Goal: Task Accomplishment & Management: Manage account settings

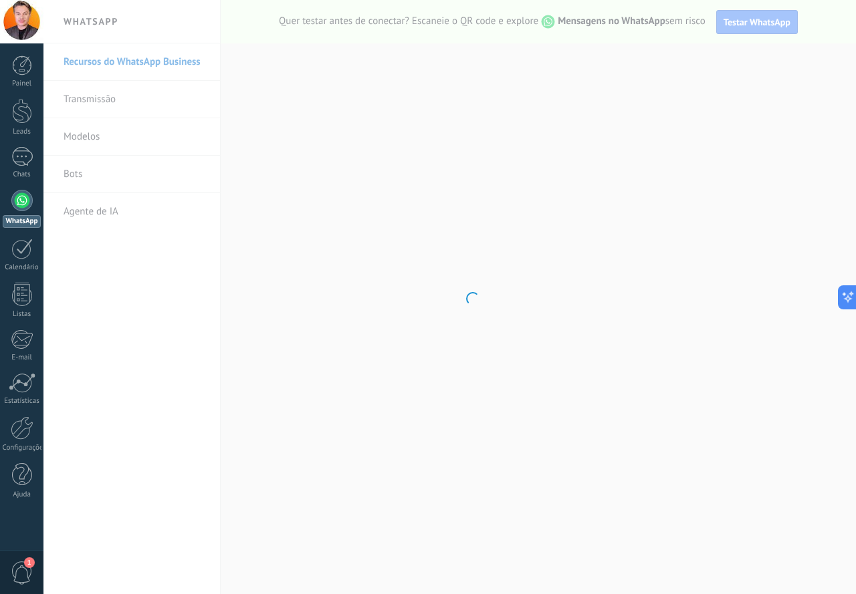
drag, startPoint x: 795, startPoint y: 180, endPoint x: 789, endPoint y: 277, distance: 97.1
click at [795, 182] on body ".abccls-1,.abccls-2{fill-rule:evenodd}.abccls-2{fill:#fff} .abfcls-1{fill:none}…" at bounding box center [428, 297] width 856 height 594
click at [25, 193] on div at bounding box center [21, 200] width 21 height 21
click at [28, 199] on div at bounding box center [21, 200] width 21 height 21
click at [23, 573] on span "1" at bounding box center [22, 573] width 23 height 23
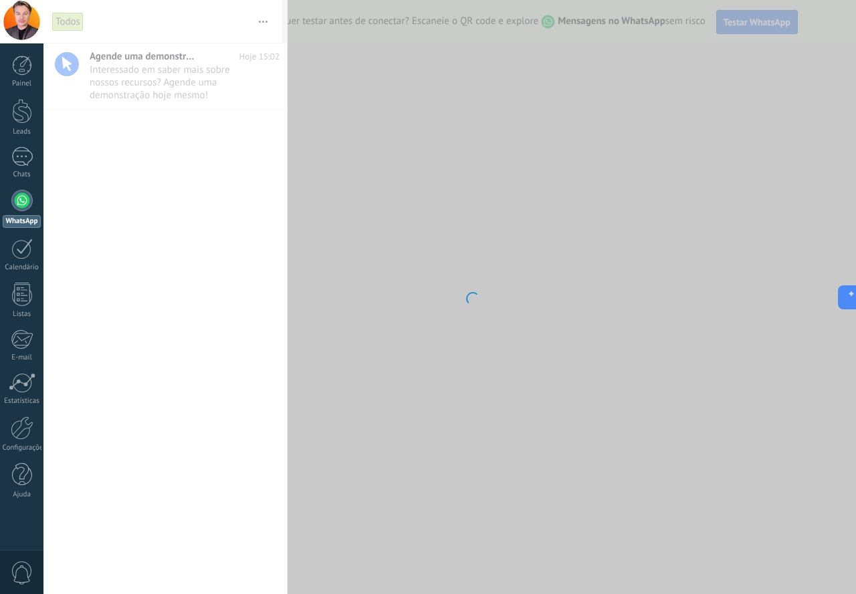
click at [154, 84] on body ".abccls-1,.abccls-2{fill-rule:evenodd}.abccls-2{fill:#fff} .abfcls-1{fill:none}…" at bounding box center [428, 297] width 856 height 594
click at [162, 74] on body ".abccls-1,.abccls-2{fill-rule:evenodd}.abccls-2{fill:#fff} .abfcls-1{fill:none}…" at bounding box center [428, 297] width 856 height 594
drag, startPoint x: 350, startPoint y: 128, endPoint x: 342, endPoint y: 116, distance: 14.3
click at [351, 128] on body ".abccls-1,.abccls-2{fill-rule:evenodd}.abccls-2{fill:#fff} .abfcls-1{fill:none}…" at bounding box center [428, 297] width 856 height 594
drag, startPoint x: 184, startPoint y: 90, endPoint x: 248, endPoint y: 16, distance: 98.1
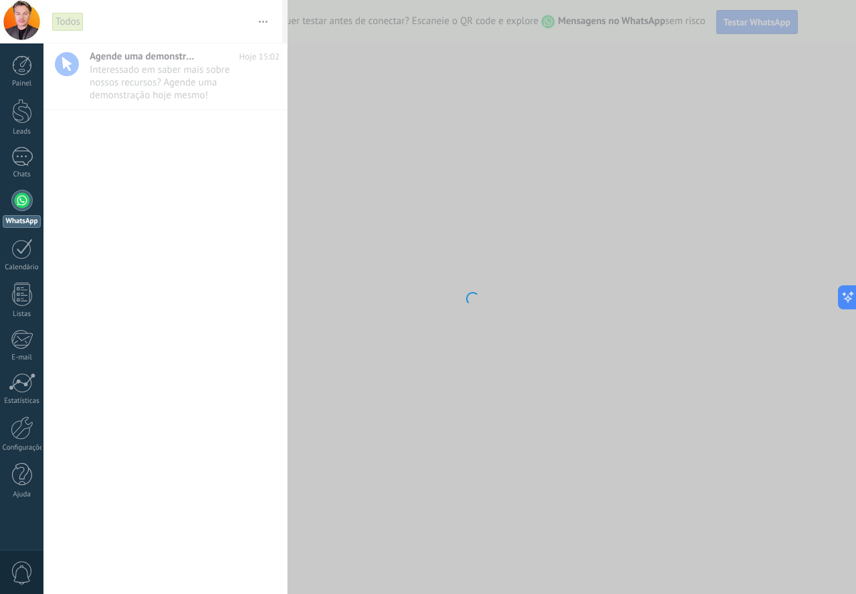
click at [185, 88] on body ".abccls-1,.abccls-2{fill-rule:evenodd}.abccls-2{fill:#fff} .abfcls-1{fill:none}…" at bounding box center [428, 297] width 856 height 594
drag, startPoint x: 451, startPoint y: 130, endPoint x: 440, endPoint y: 116, distance: 18.2
click at [447, 124] on body ".abccls-1,.abccls-2{fill-rule:evenodd}.abccls-2{fill:#fff} .abfcls-1{fill:none}…" at bounding box center [428, 297] width 856 height 594
click at [23, 295] on div at bounding box center [22, 294] width 20 height 23
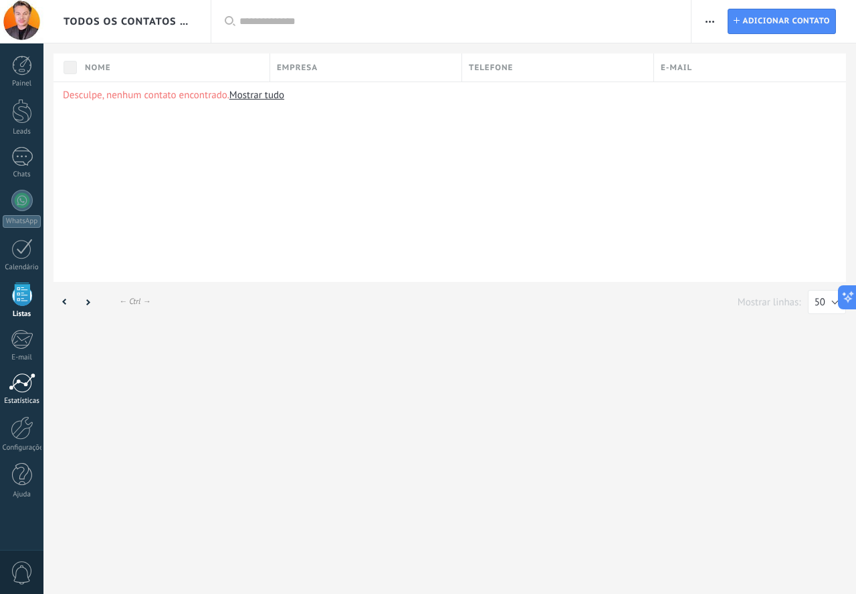
click at [23, 384] on div at bounding box center [22, 383] width 27 height 20
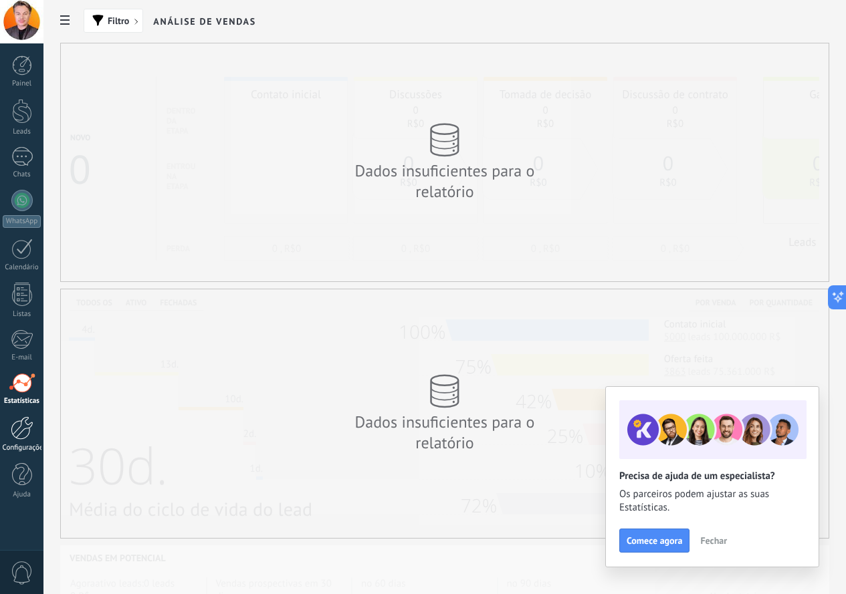
click at [17, 434] on div at bounding box center [22, 427] width 23 height 23
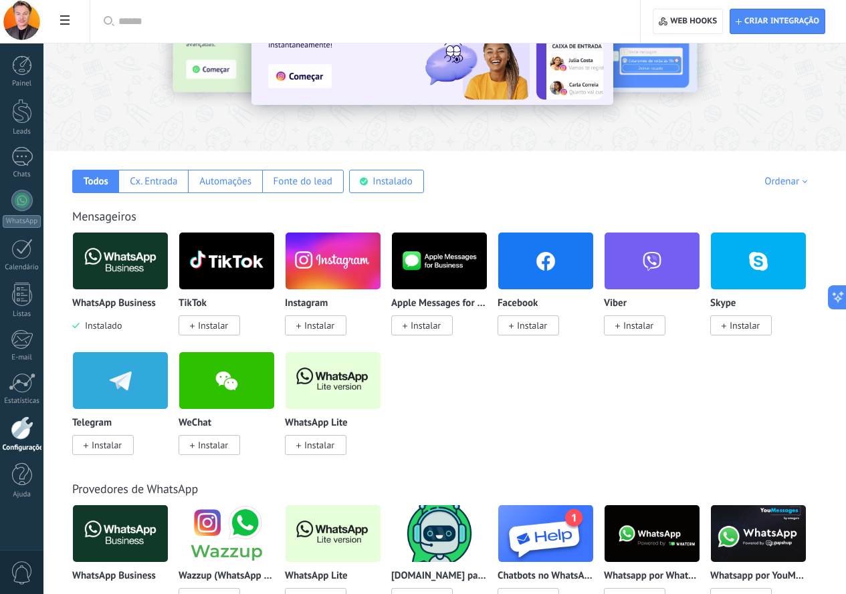
scroll to position [134, 0]
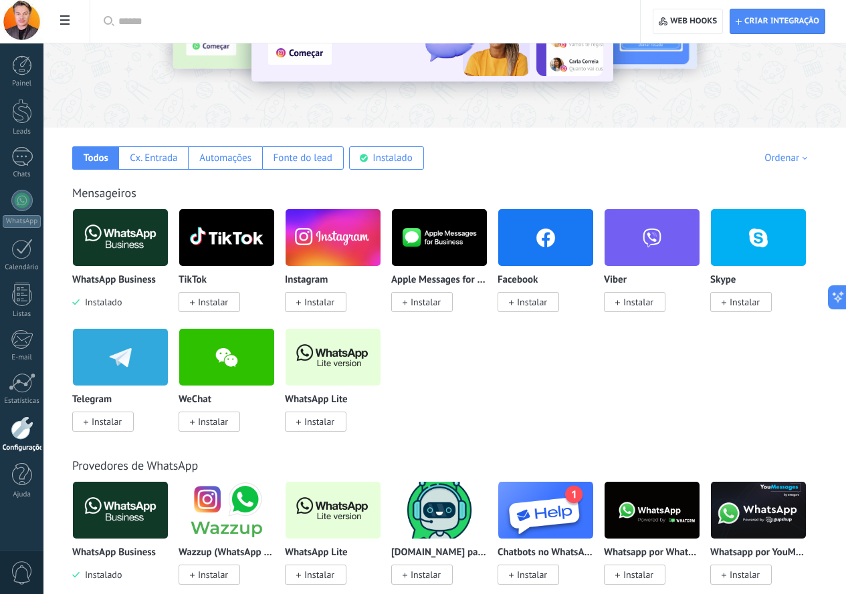
click at [334, 304] on span "Instalar" at bounding box center [319, 302] width 30 height 12
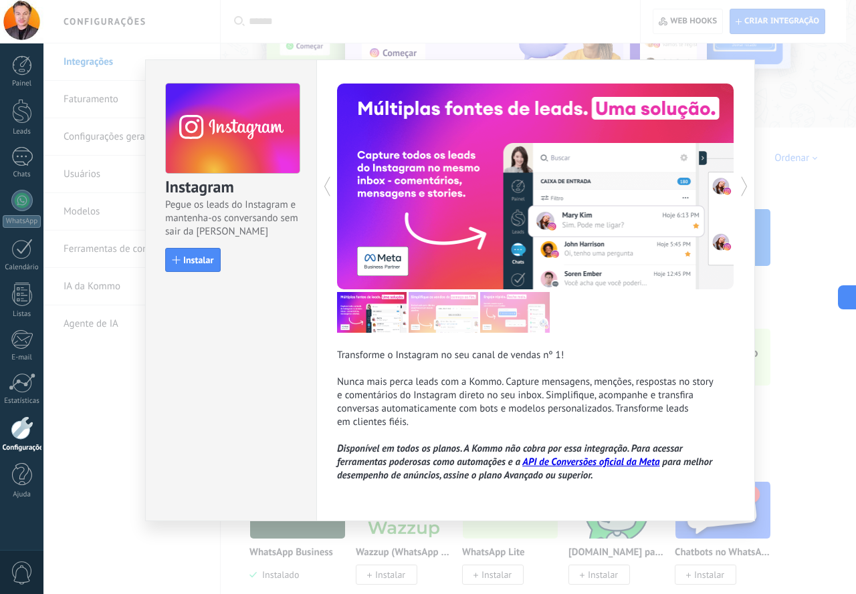
drag, startPoint x: 204, startPoint y: 263, endPoint x: 239, endPoint y: 248, distance: 38.6
click at [203, 263] on span "Instalar" at bounding box center [198, 259] width 30 height 9
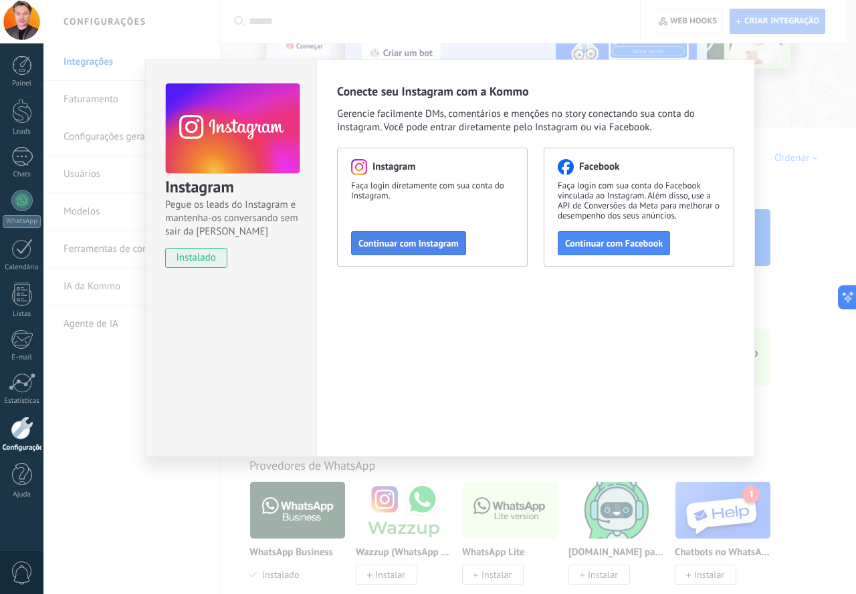
click at [409, 239] on span "Continuar com Instagram" at bounding box center [408, 243] width 100 height 9
click at [775, 131] on div "Instagram Pegue os leads do Instagram e mantenha-os conversando sem sair da Kom…" at bounding box center [449, 297] width 812 height 594
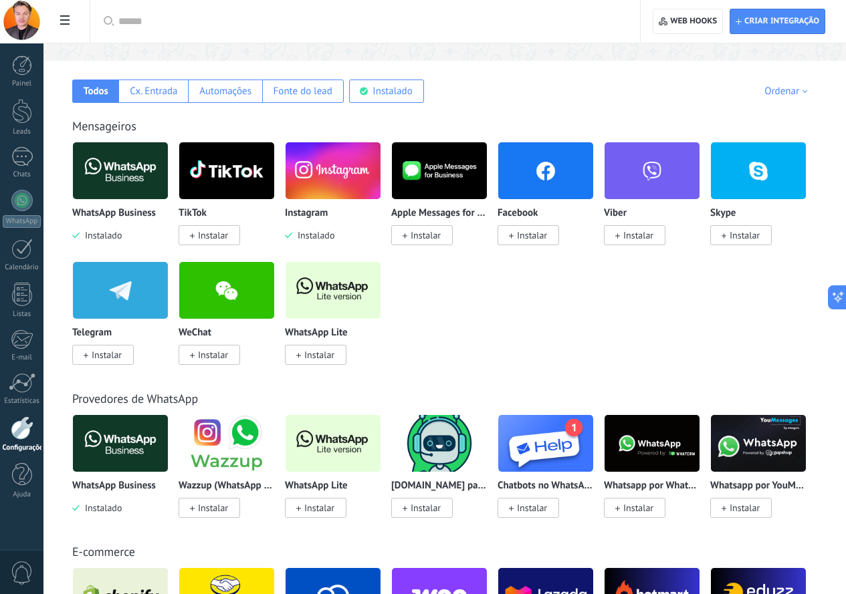
scroll to position [267, 0]
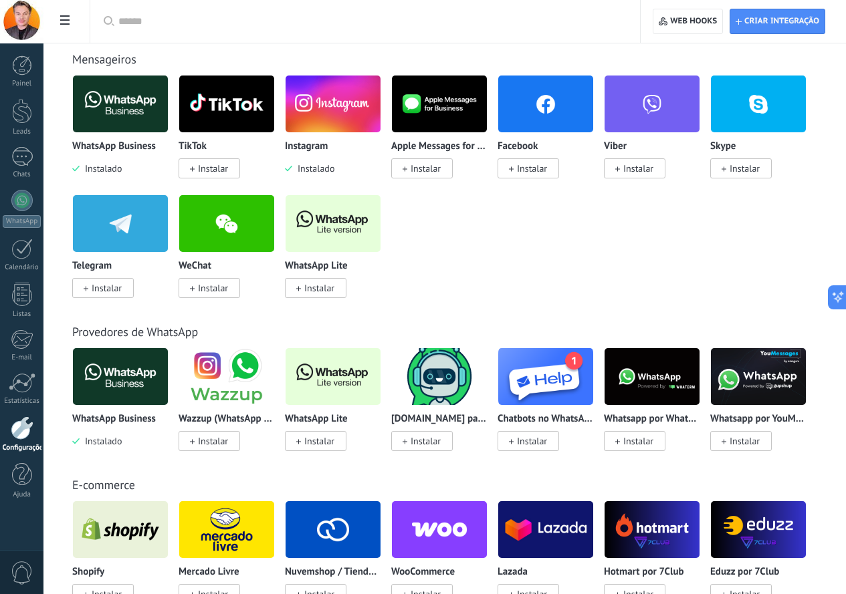
click at [547, 170] on span "Instalar" at bounding box center [532, 168] width 30 height 12
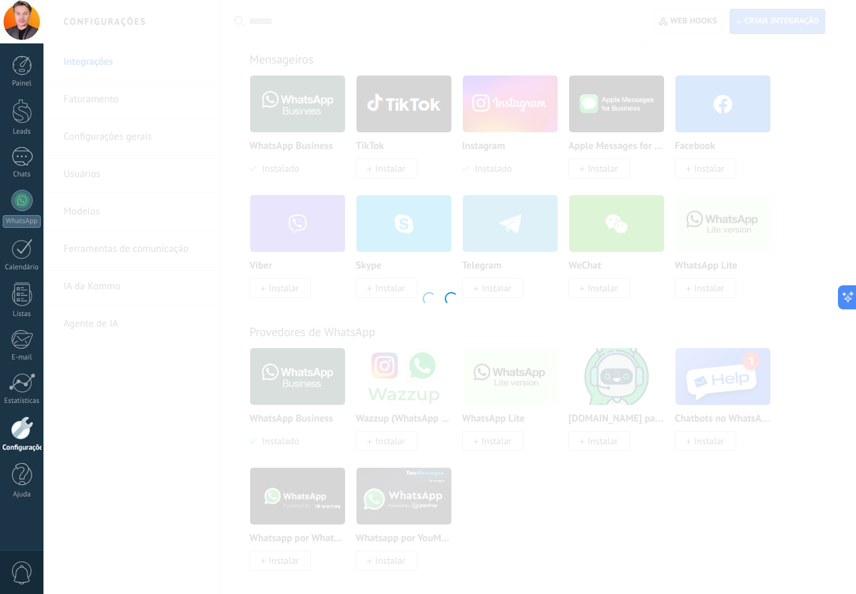
click at [809, 293] on div at bounding box center [449, 297] width 812 height 594
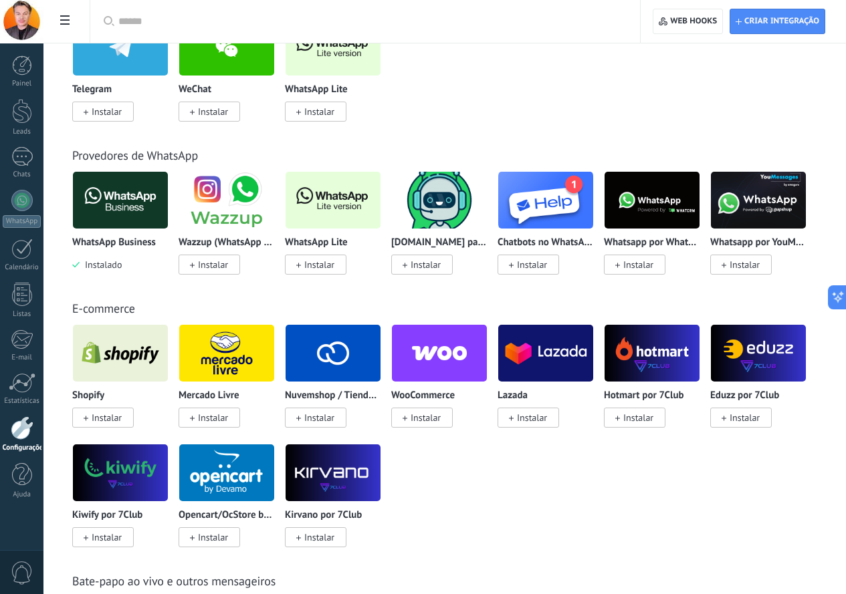
scroll to position [468, 0]
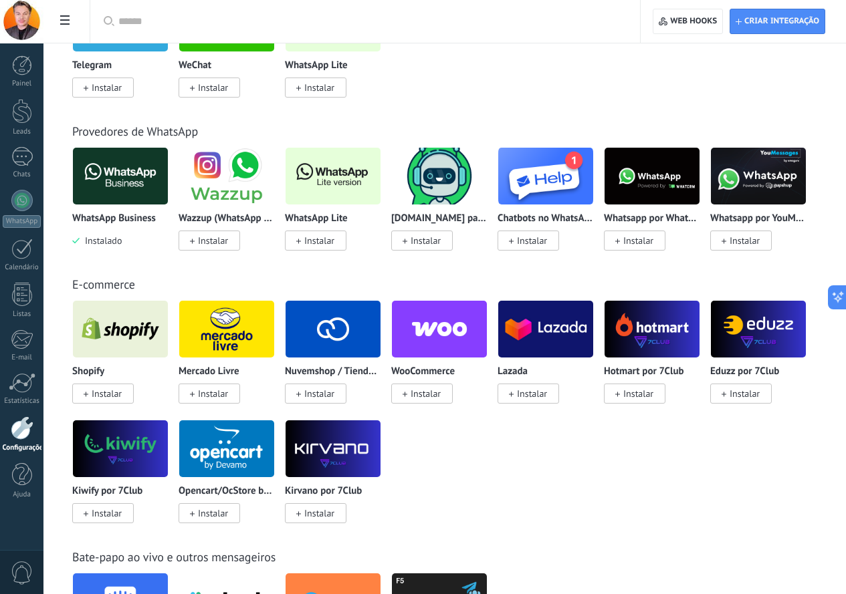
click at [274, 187] on img at bounding box center [226, 176] width 95 height 65
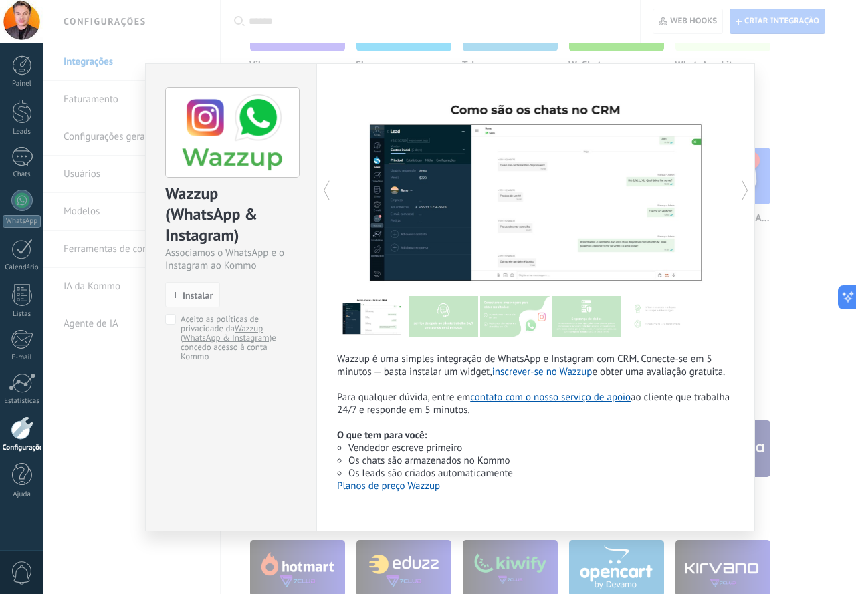
click at [826, 255] on div "Wazzup (WhatsApp & Instagram) Associamos o WhatsApp e o Instagram ao Kommo inst…" at bounding box center [449, 297] width 812 height 594
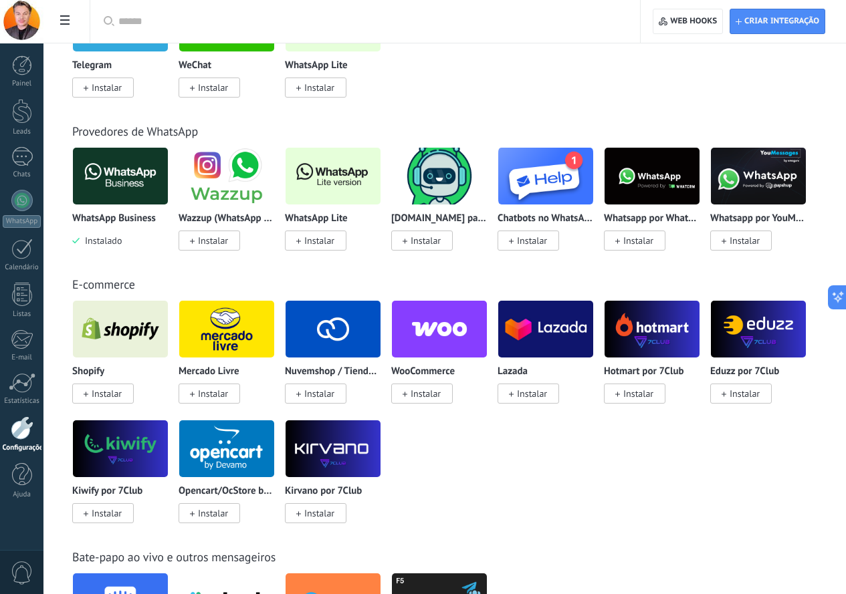
scroll to position [535, 0]
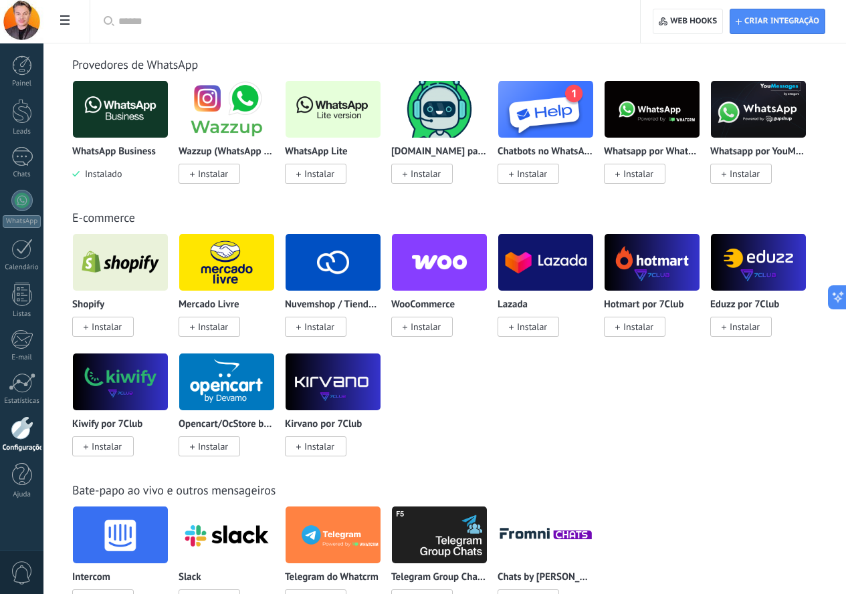
click at [593, 114] on img at bounding box center [545, 109] width 95 height 65
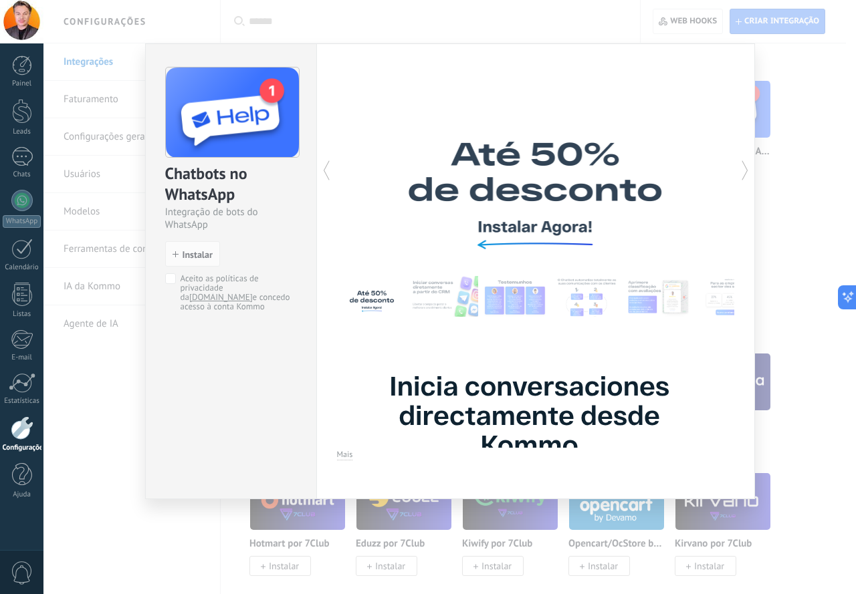
click at [749, 172] on icon at bounding box center [744, 170] width 13 height 27
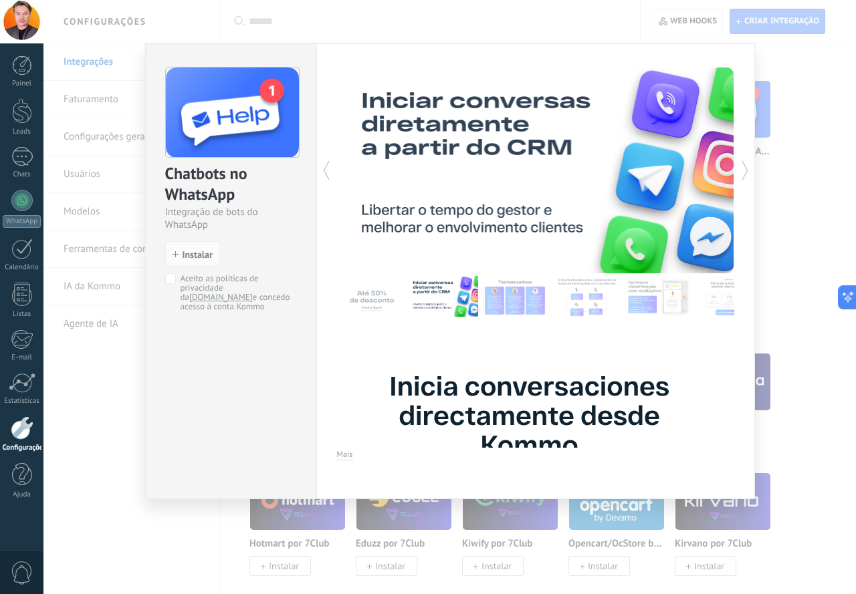
click at [749, 172] on icon at bounding box center [744, 170] width 13 height 27
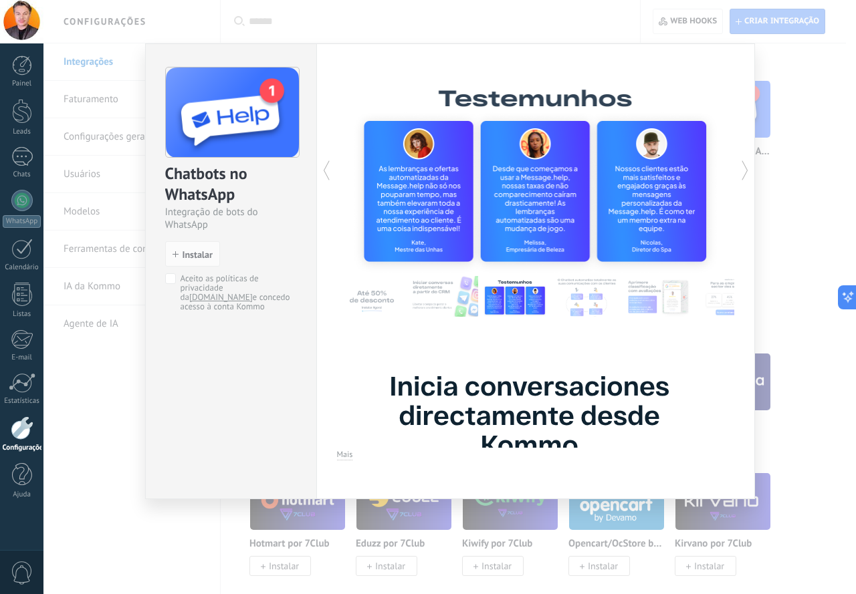
click at [842, 199] on div "Chatbots no WhatsApp Integração de bots do WhatsApp install Instalar Aceito as …" at bounding box center [449, 297] width 812 height 594
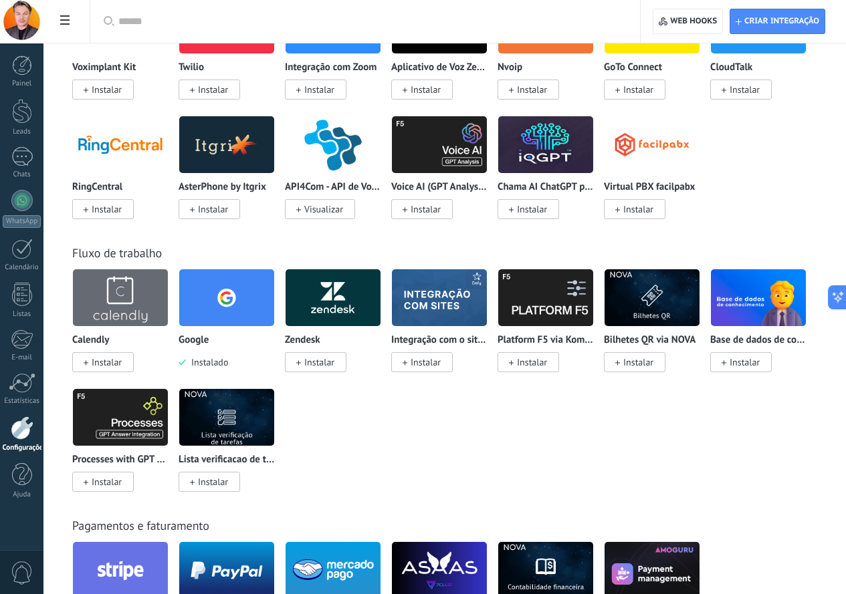
scroll to position [1537, 0]
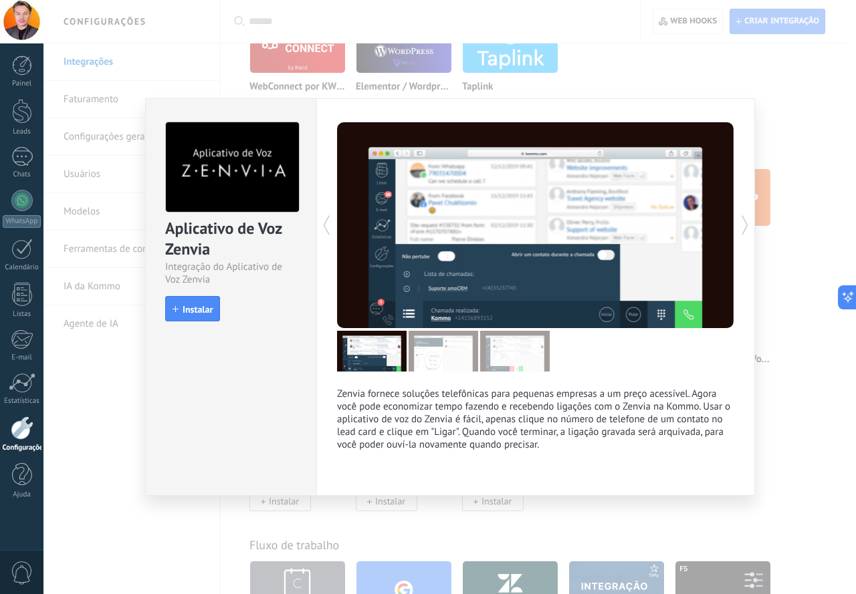
click at [806, 334] on div "Aplicativo de Voz Zenvia Integração do Aplicativo de Voz Zenvia install Instala…" at bounding box center [449, 297] width 812 height 594
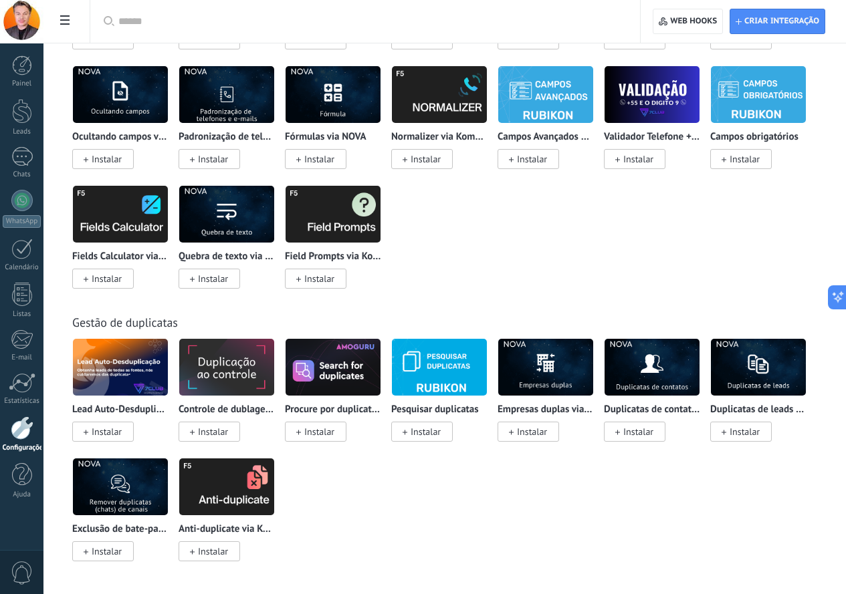
scroll to position [5214, 0]
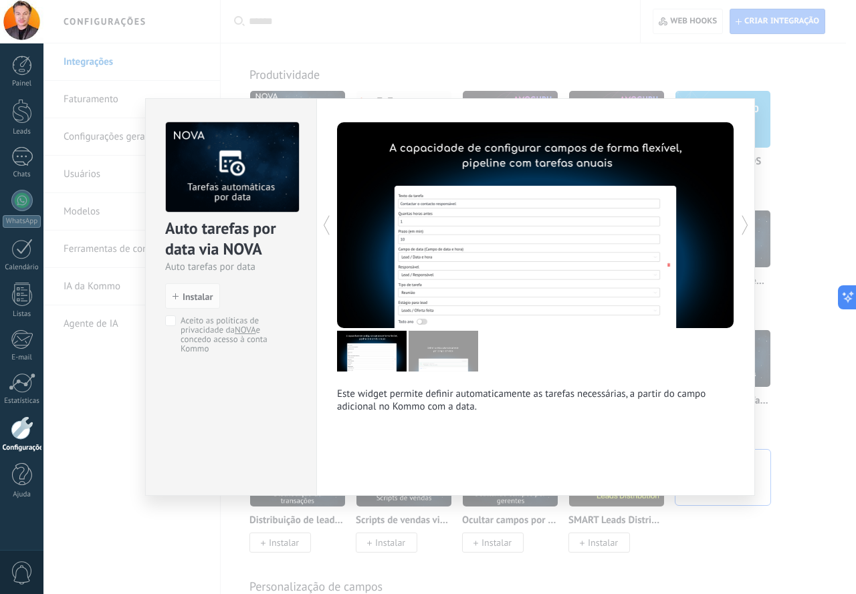
drag, startPoint x: 549, startPoint y: 332, endPoint x: 514, endPoint y: 291, distance: 53.6
click at [549, 332] on div at bounding box center [535, 351] width 397 height 41
click at [208, 297] on span "Instalar" at bounding box center [197, 296] width 30 height 9
click at [197, 300] on span "Instalar" at bounding box center [197, 296] width 30 height 9
click at [796, 246] on div "Auto tarefas por data via NOVA Auto tarefas por data install Instalar Aceito as…" at bounding box center [449, 297] width 812 height 594
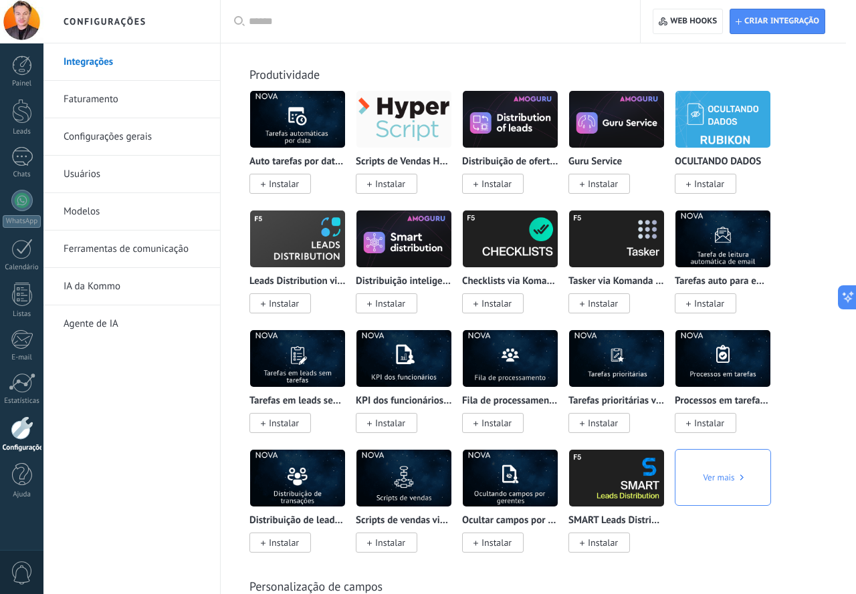
click at [794, 200] on div at bounding box center [449, 297] width 812 height 594
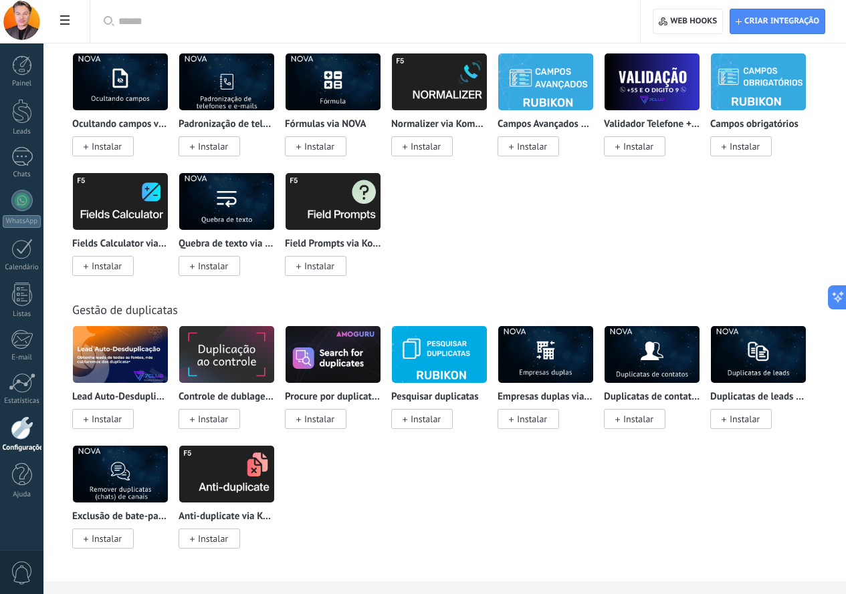
scroll to position [5548, 0]
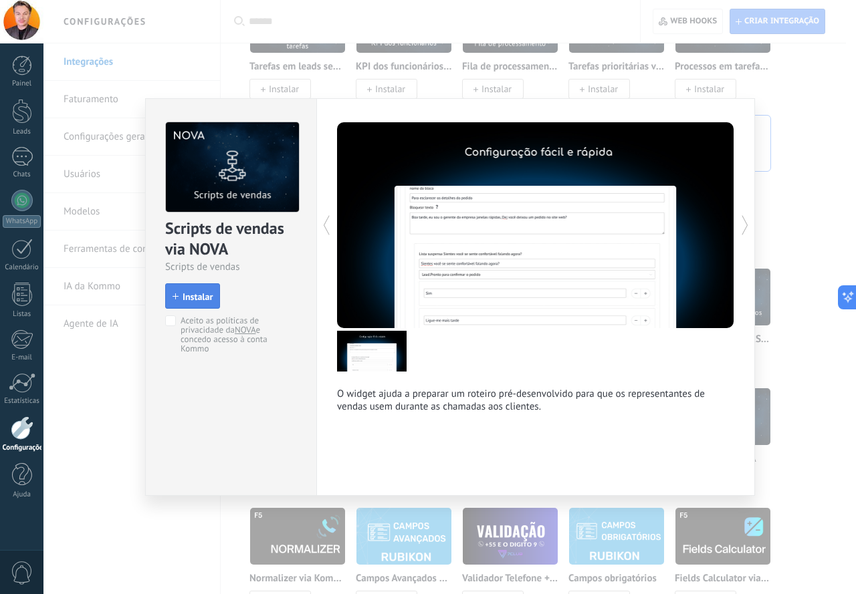
click at [182, 300] on span "Instalar" at bounding box center [192, 296] width 40 height 9
click at [801, 190] on div "Scripts de vendas via NOVA Scripts de vendas install Instalar Aceito as polític…" at bounding box center [449, 297] width 812 height 594
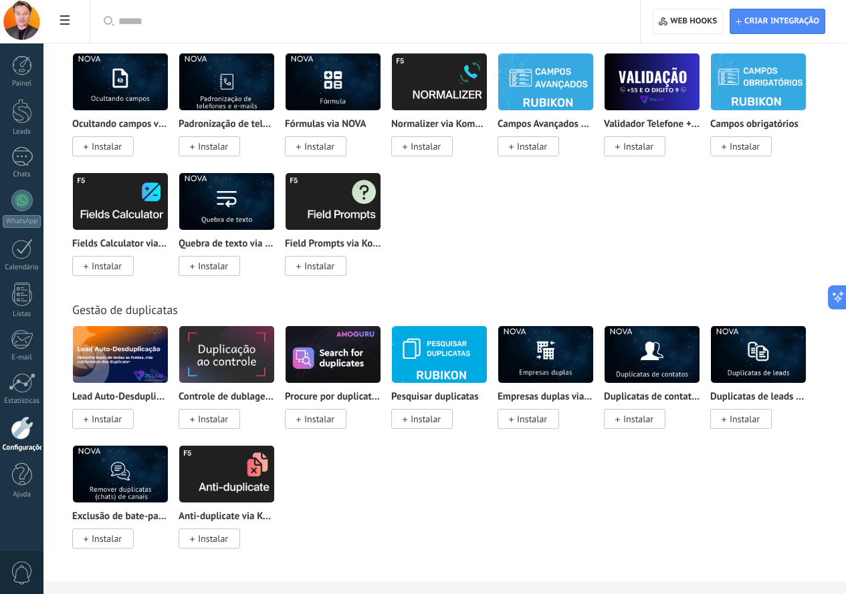
scroll to position [6003, 0]
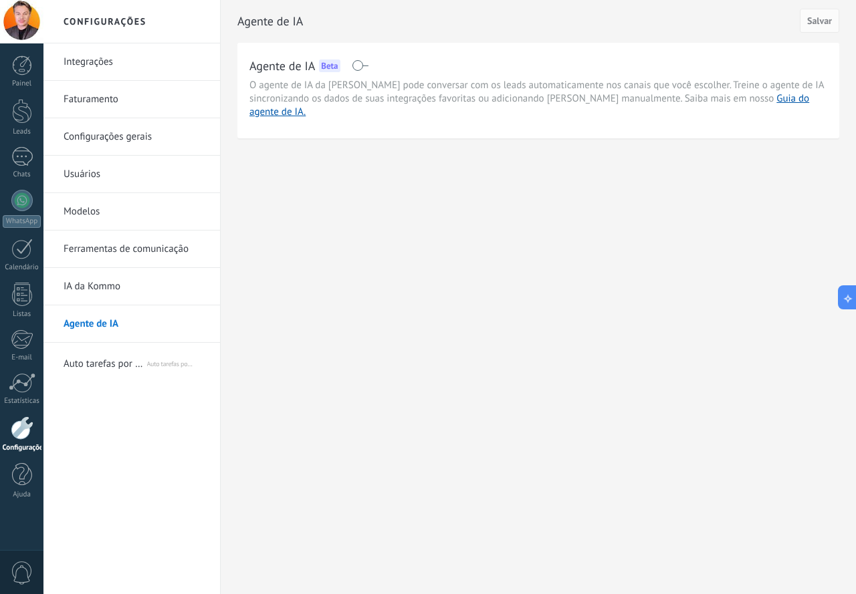
click at [361, 60] on span at bounding box center [360, 65] width 17 height 11
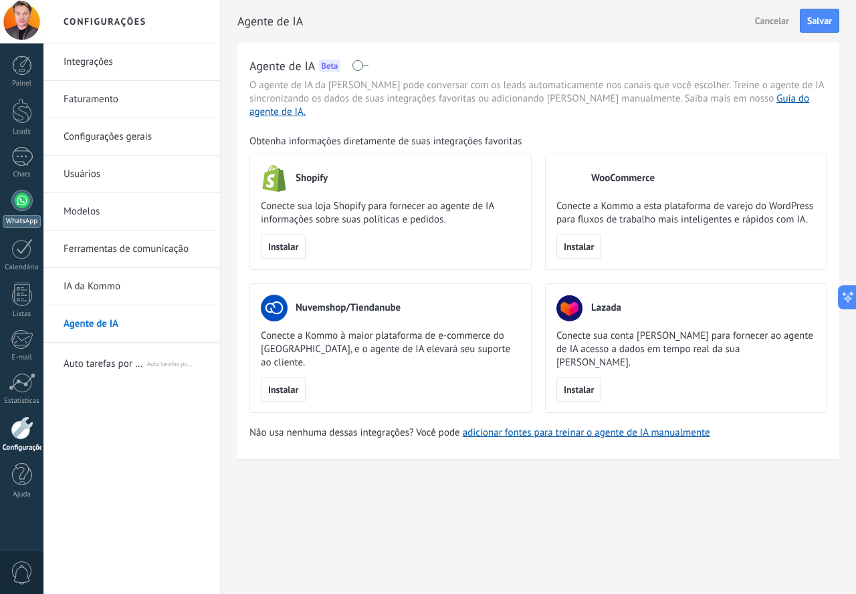
click at [23, 209] on div at bounding box center [21, 200] width 21 height 21
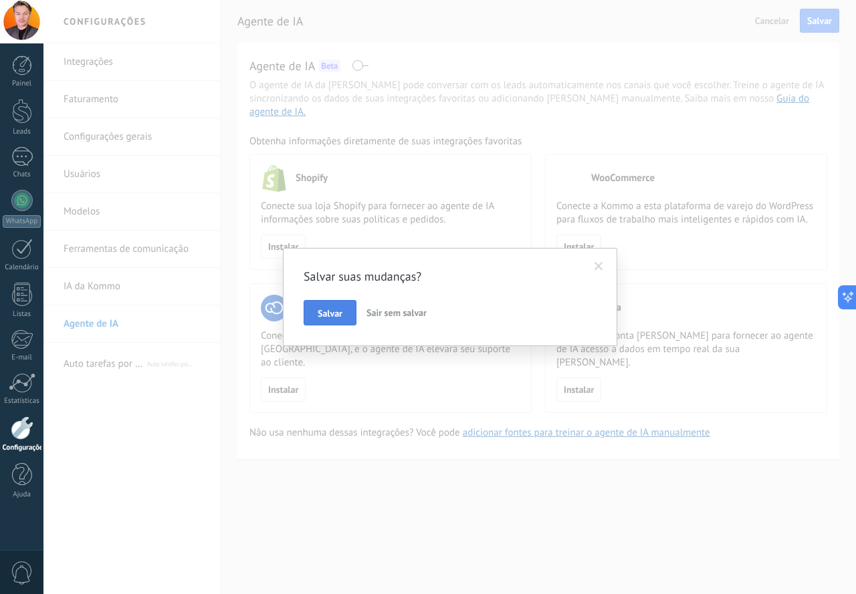
click at [355, 312] on button "Salvar" at bounding box center [329, 312] width 53 height 25
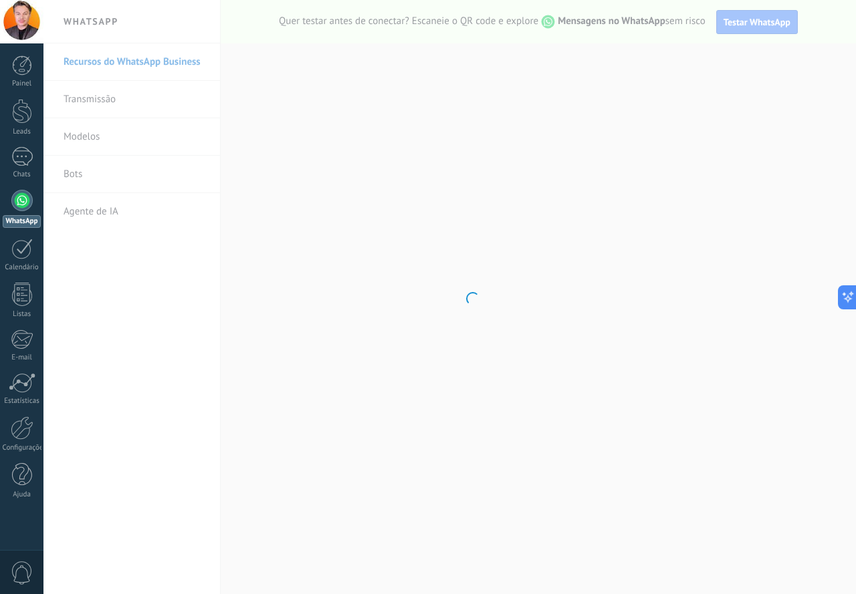
click at [492, 287] on body ".abccls-1,.abccls-2{fill-rule:evenodd}.abccls-2{fill:#fff} .abfcls-1{fill:none}…" at bounding box center [428, 297] width 856 height 594
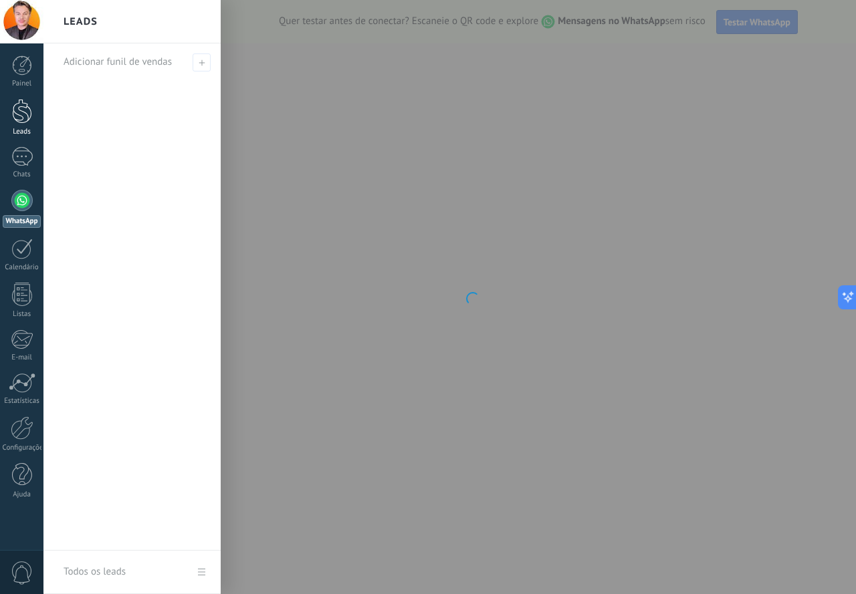
click at [17, 105] on div at bounding box center [22, 111] width 20 height 25
click at [191, 63] on div "Adicionar funil de vendas" at bounding box center [136, 61] width 144 height 37
click at [126, 60] on input "text" at bounding box center [127, 61] width 126 height 21
type input "**********"
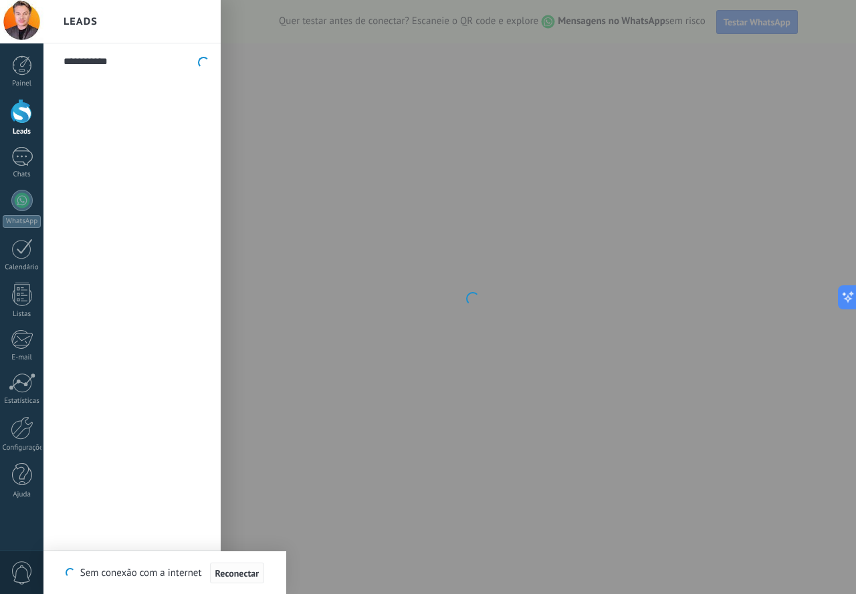
click at [227, 569] on span "Reconectar" at bounding box center [237, 573] width 44 height 9
